Goal: Complete application form

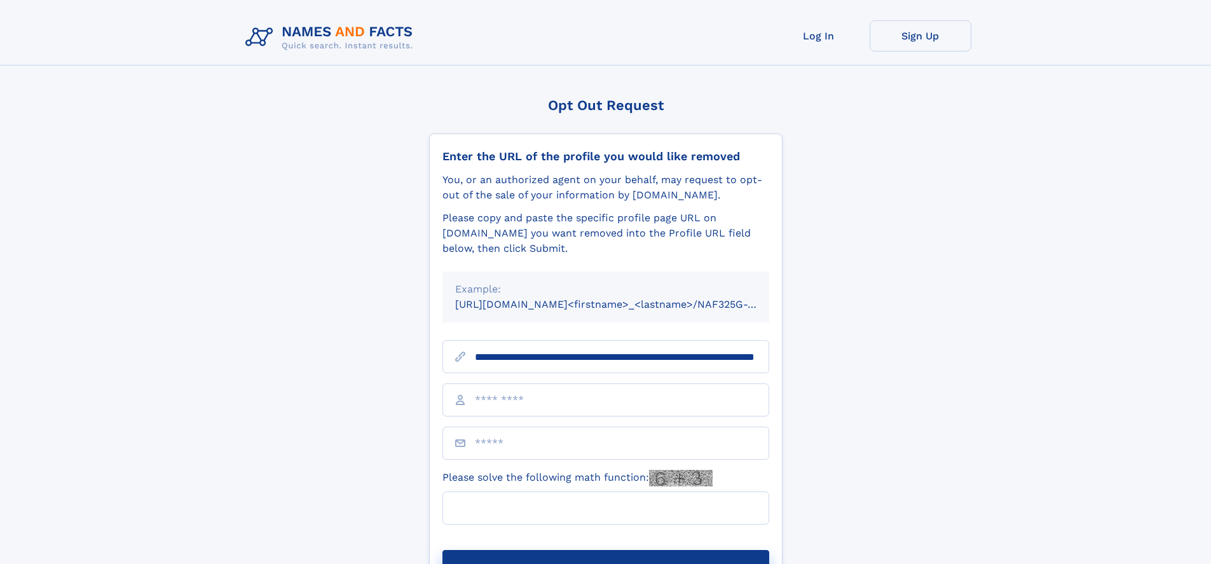
scroll to position [0, 127]
type input "**********"
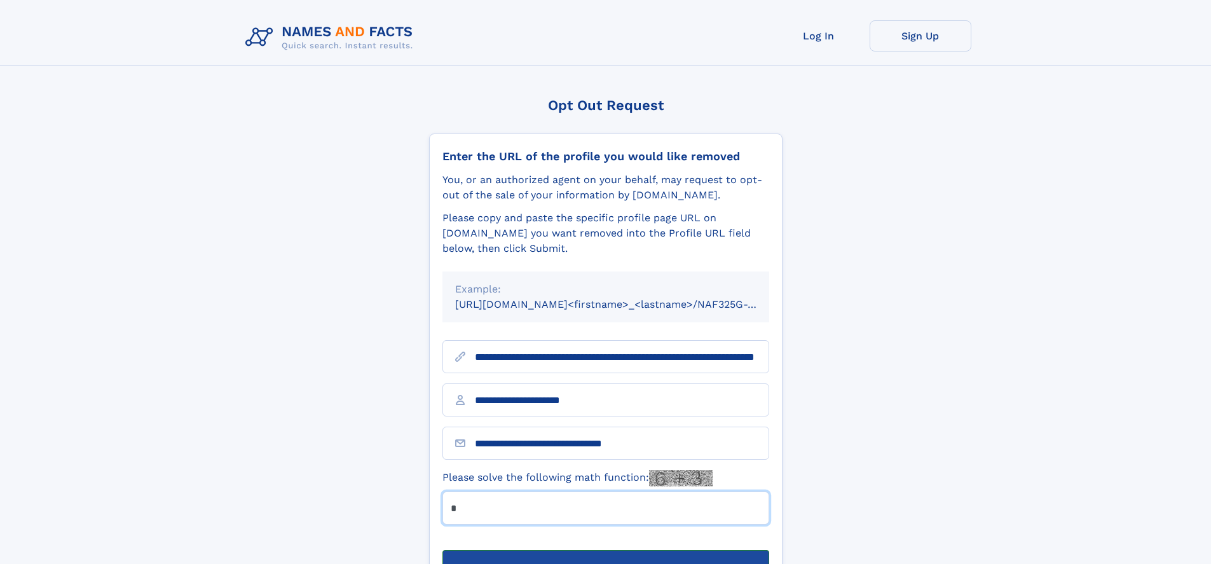
type input "*"
click at [605, 550] on button "Submit Opt Out Request" at bounding box center [605, 570] width 327 height 41
